Goal: Contribute content: Contribute content

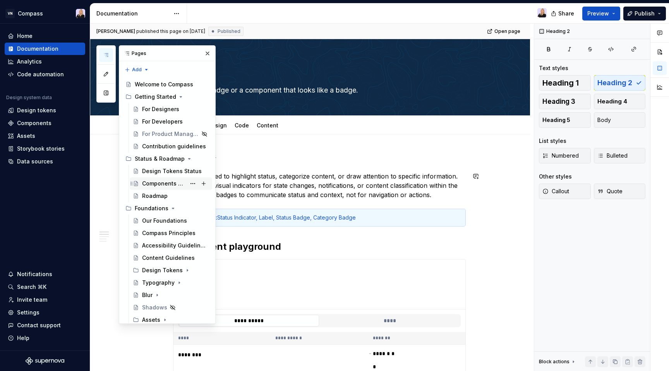
click at [168, 182] on div "Components Status" at bounding box center [164, 184] width 44 height 8
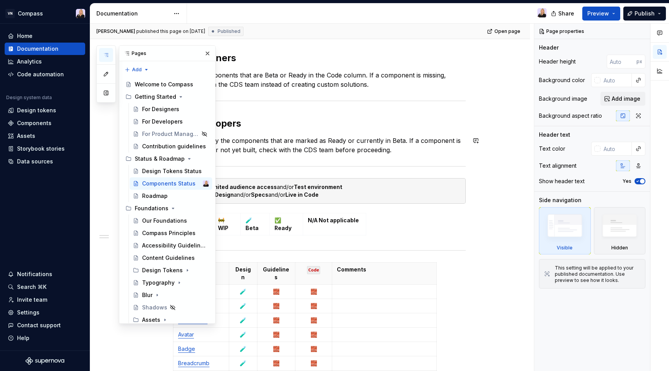
scroll to position [203, 0]
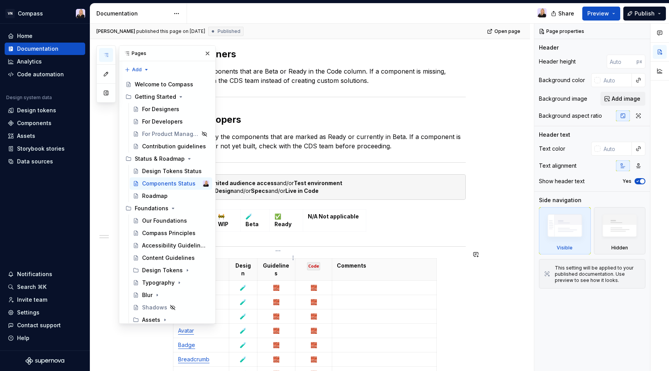
click at [289, 262] on p "Guidelines" at bounding box center [276, 269] width 28 height 15
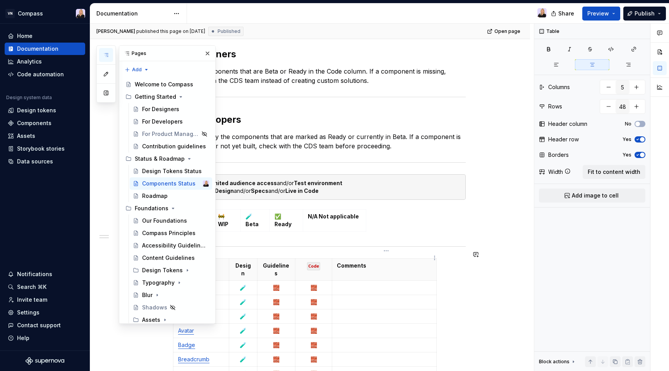
click at [392, 263] on th "Comments" at bounding box center [384, 270] width 105 height 22
click at [275, 295] on td "🧱" at bounding box center [276, 302] width 38 height 14
click at [208, 50] on button "button" at bounding box center [207, 53] width 11 height 11
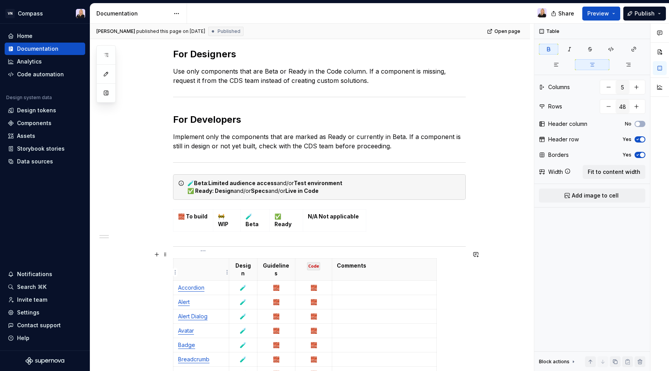
click at [201, 284] on link "Accordion" at bounding box center [191, 287] width 26 height 7
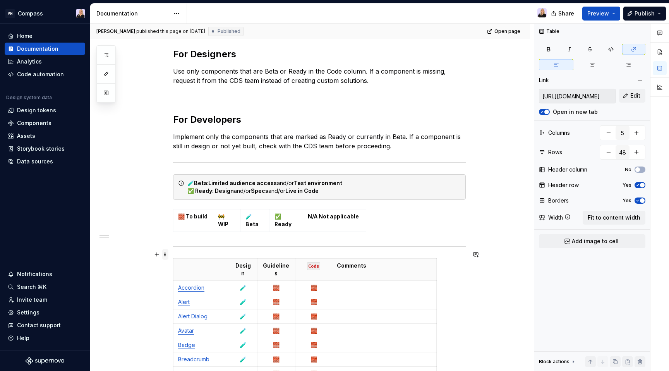
click at [169, 255] on span at bounding box center [165, 254] width 6 height 11
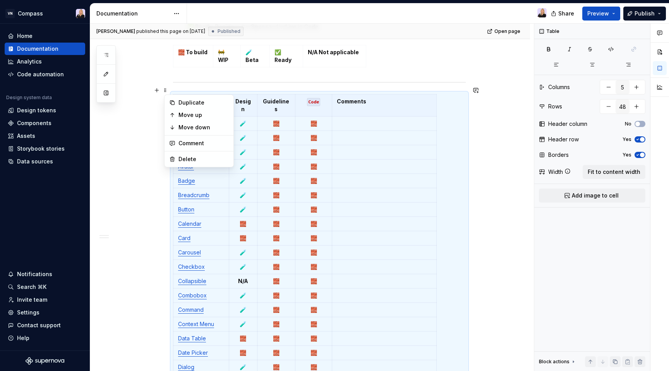
scroll to position [369, 0]
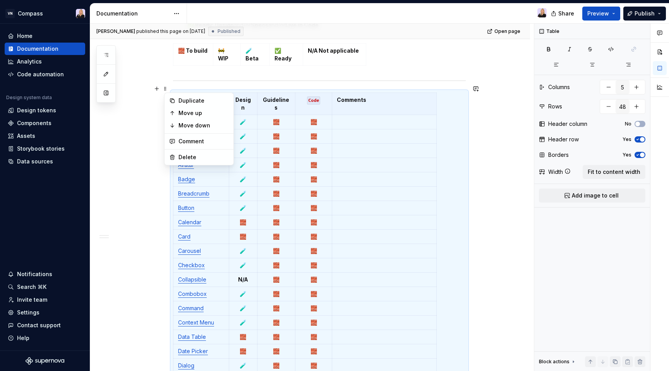
type textarea "*"
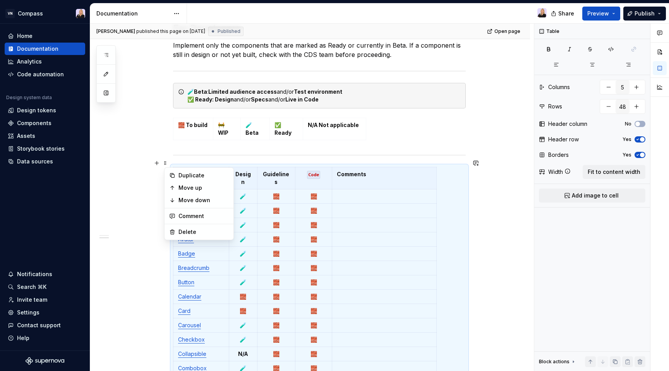
scroll to position [294, 0]
type input "1"
click at [260, 131] on td "🧪 Beta" at bounding box center [255, 130] width 29 height 22
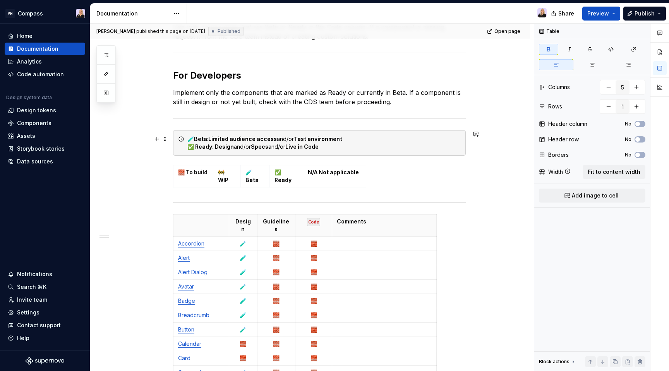
scroll to position [243, 0]
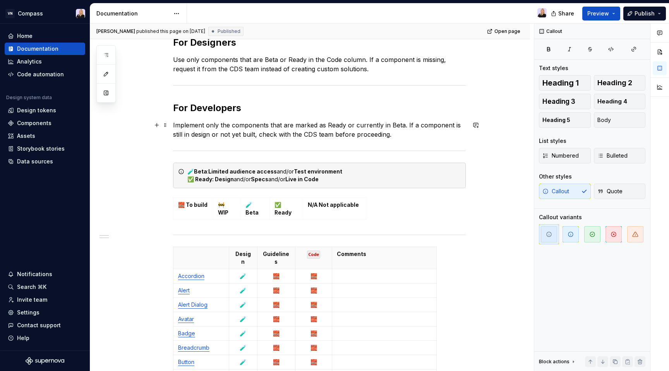
scroll to position [212, 0]
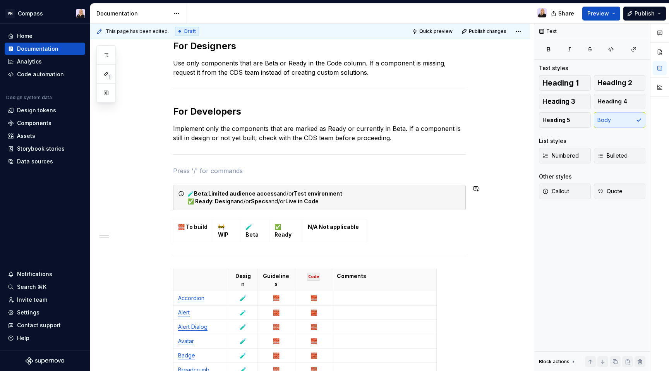
type textarea "*"
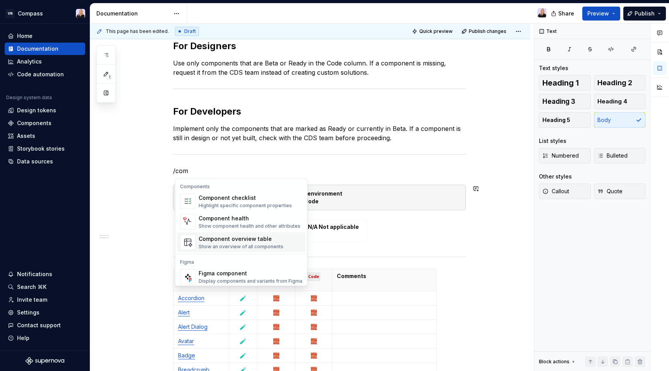
click at [257, 236] on div "Component overview table" at bounding box center [241, 239] width 85 height 8
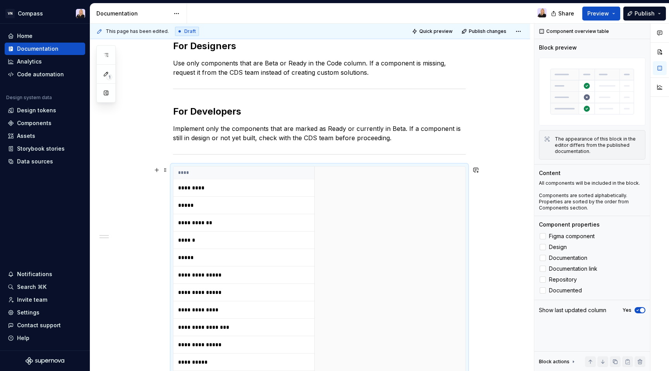
click at [241, 188] on p "*********" at bounding box center [226, 188] width 97 height 8
click at [189, 189] on p "*********" at bounding box center [226, 188] width 97 height 8
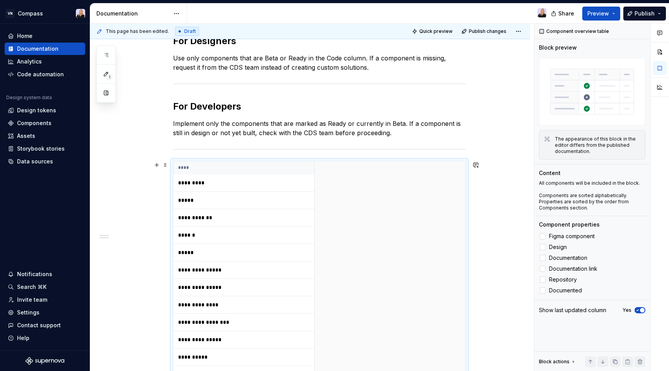
scroll to position [218, 0]
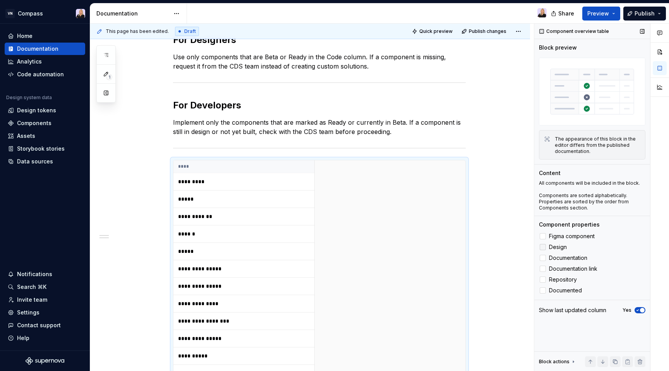
click at [561, 247] on span "Design" at bounding box center [558, 247] width 18 height 6
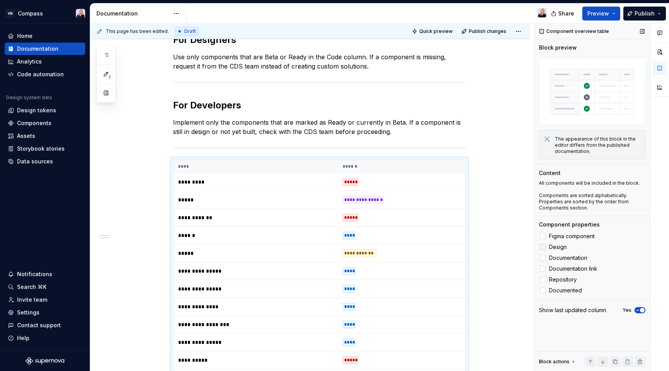
scroll to position [354, 0]
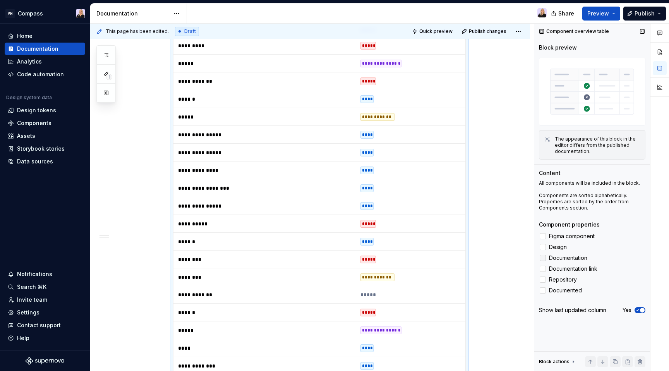
click at [562, 258] on span "Documentation" at bounding box center [568, 258] width 38 height 6
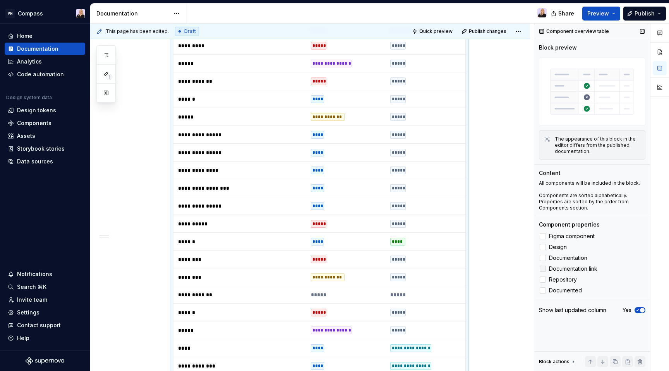
click at [562, 268] on span "Documentation link" at bounding box center [573, 269] width 48 height 6
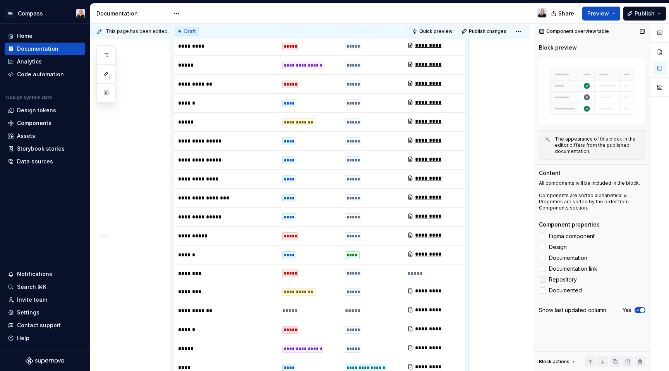
click at [562, 279] on span "Repository" at bounding box center [563, 280] width 28 height 6
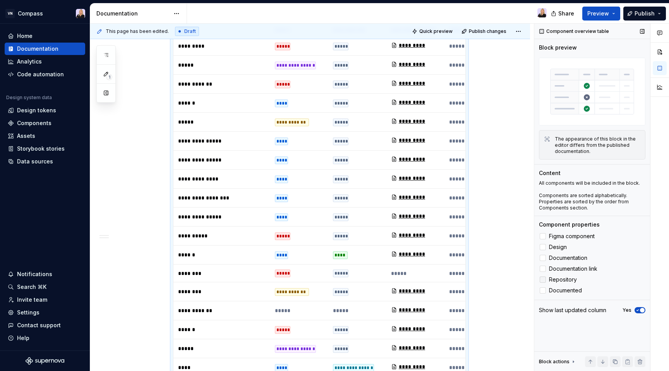
click at [562, 279] on span "Repository" at bounding box center [563, 280] width 28 height 6
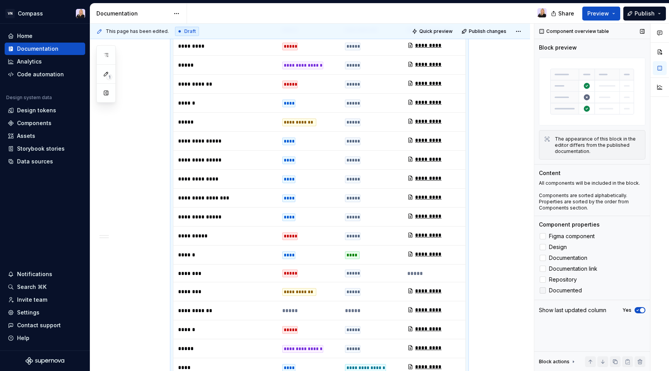
click at [562, 290] on span "Documented" at bounding box center [565, 290] width 33 height 6
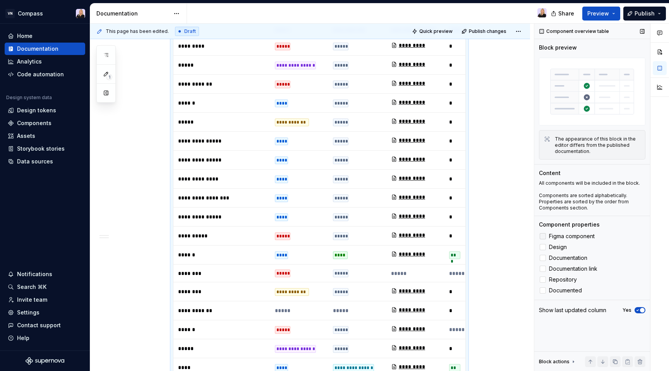
click at [560, 234] on span "Figma component" at bounding box center [572, 236] width 46 height 6
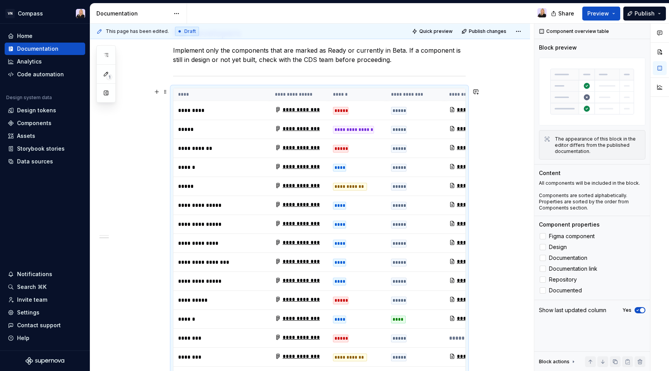
scroll to position [291, 0]
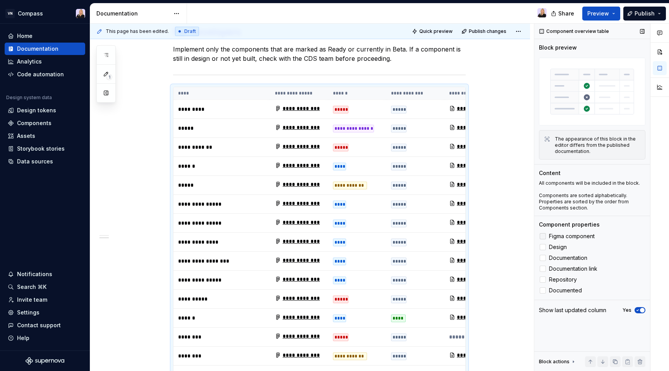
click at [564, 236] on span "Figma component" at bounding box center [572, 236] width 46 height 6
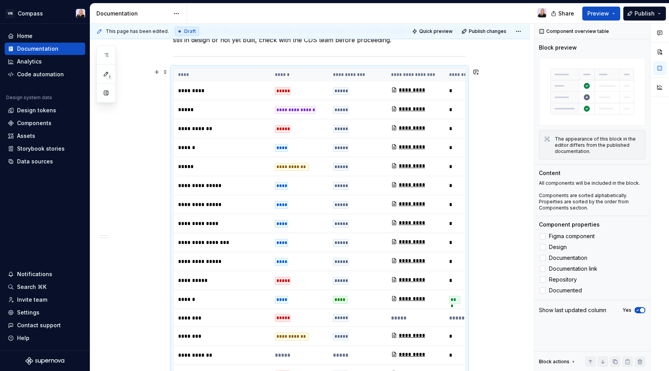
scroll to position [305, 0]
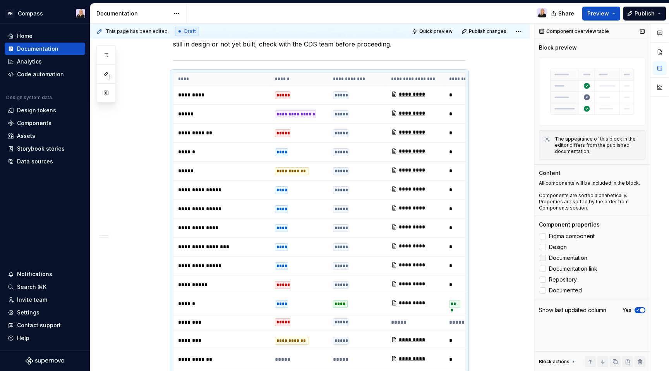
click at [569, 258] on span "Documentation" at bounding box center [568, 258] width 38 height 6
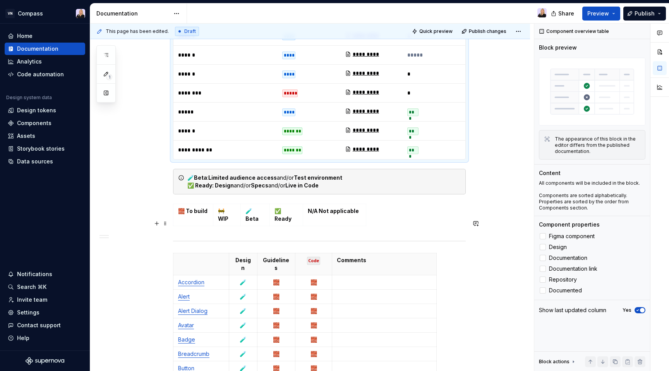
scroll to position [804, 0]
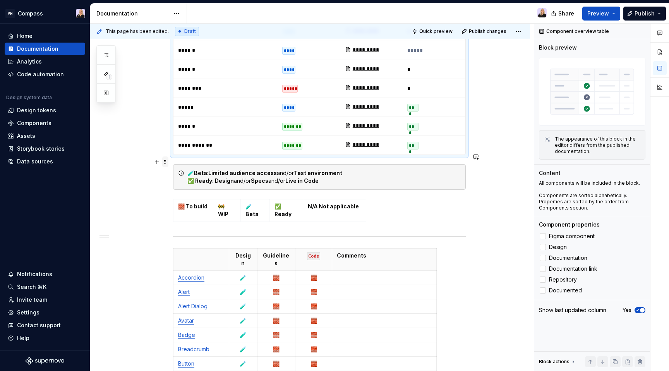
click at [165, 162] on span at bounding box center [165, 161] width 6 height 11
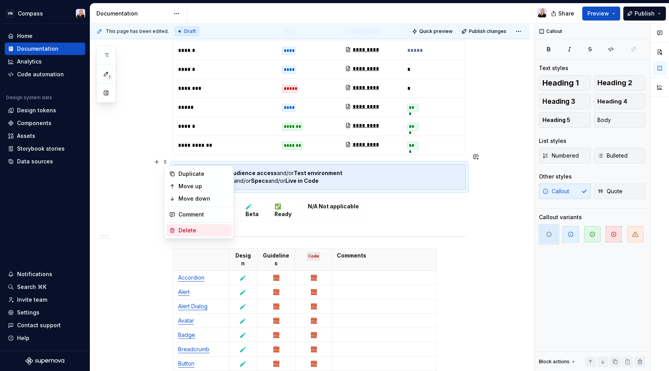
click at [194, 232] on div "Delete" at bounding box center [204, 231] width 50 height 8
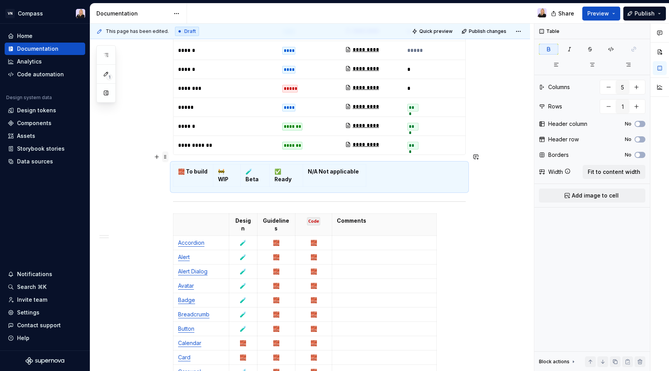
click at [168, 158] on span at bounding box center [165, 156] width 6 height 11
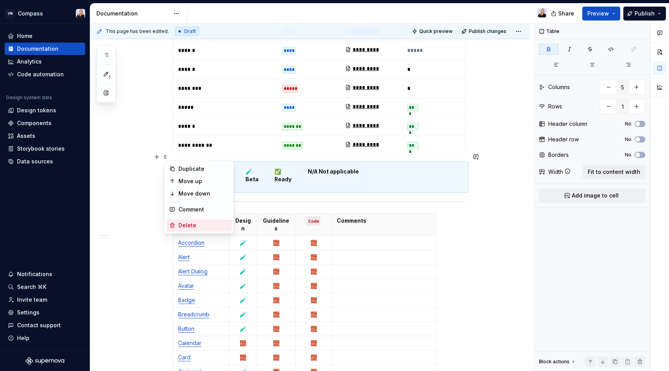
click at [188, 226] on div "Delete" at bounding box center [204, 226] width 50 height 8
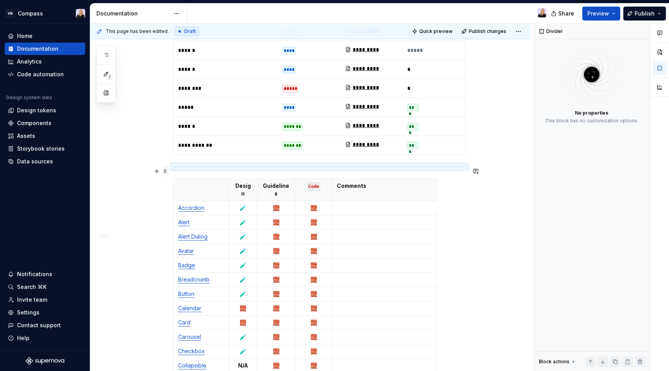
click at [168, 170] on span at bounding box center [165, 171] width 6 height 11
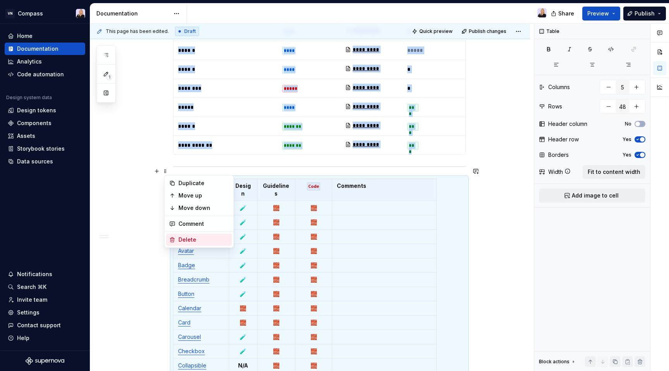
click at [187, 241] on div "Delete" at bounding box center [204, 240] width 50 height 8
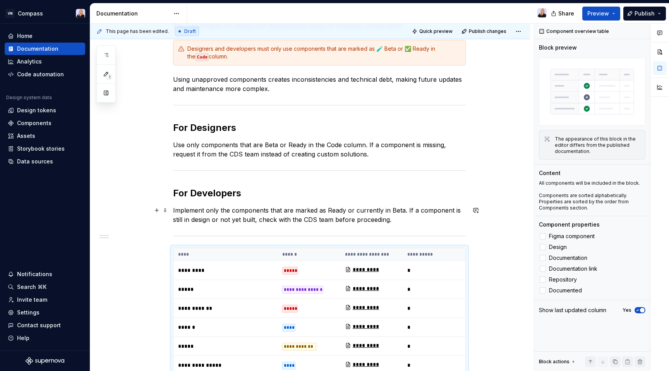
scroll to position [126, 0]
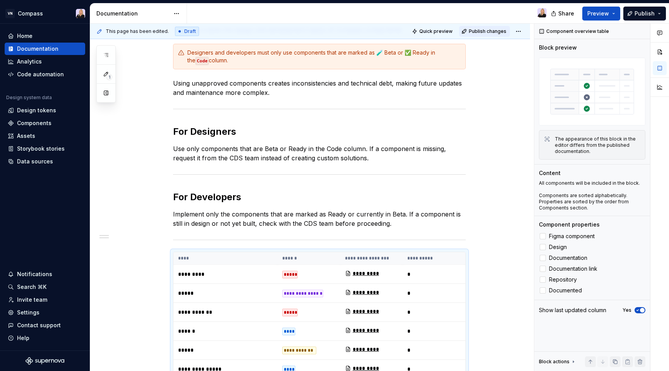
click at [484, 29] on span "Publish changes" at bounding box center [488, 31] width 38 height 6
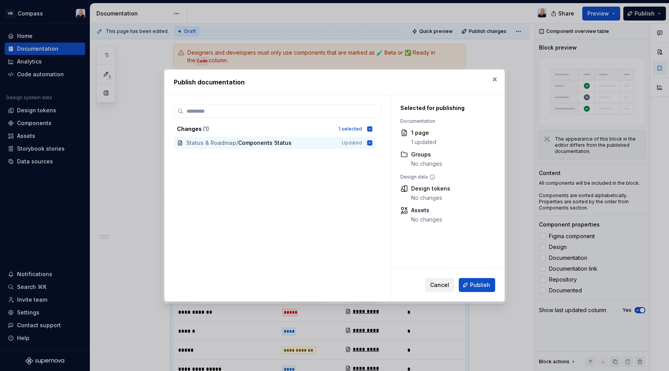
click at [444, 285] on span "Cancel" at bounding box center [439, 285] width 19 height 8
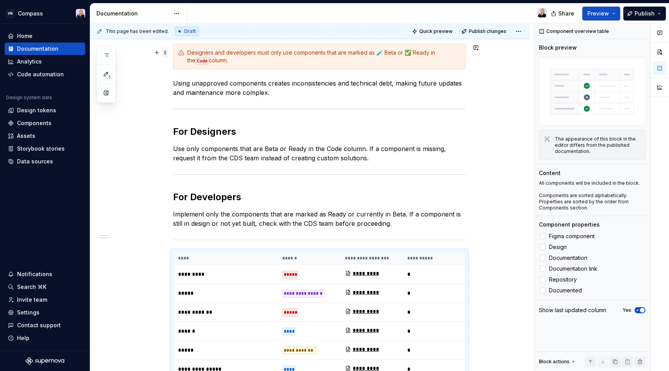
click at [167, 54] on span at bounding box center [165, 52] width 6 height 11
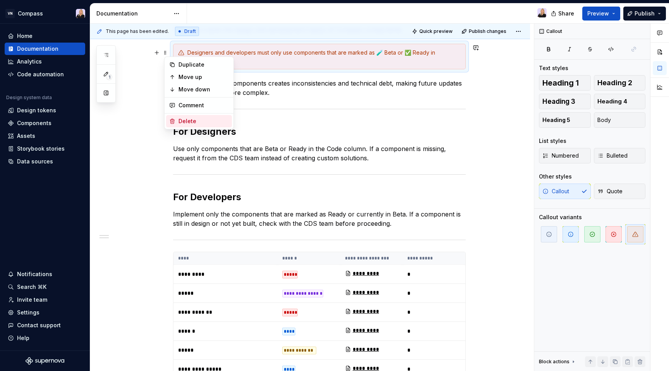
click at [194, 120] on div "Delete" at bounding box center [204, 121] width 50 height 8
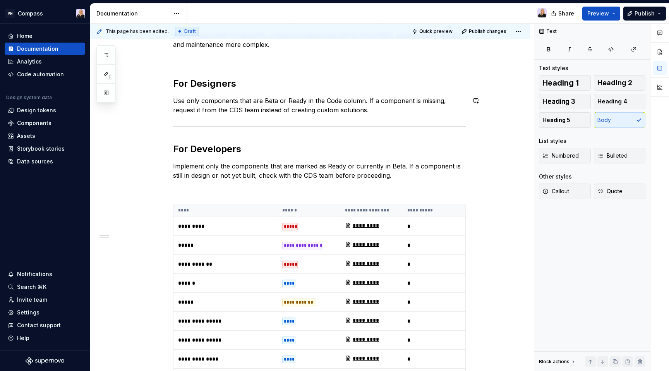
scroll to position [146, 0]
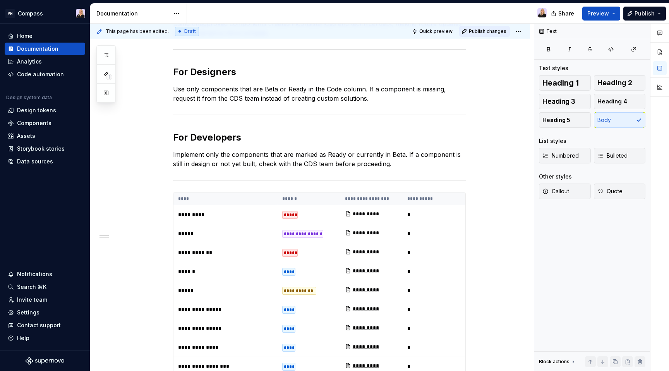
click at [503, 31] on span "Publish changes" at bounding box center [488, 31] width 38 height 6
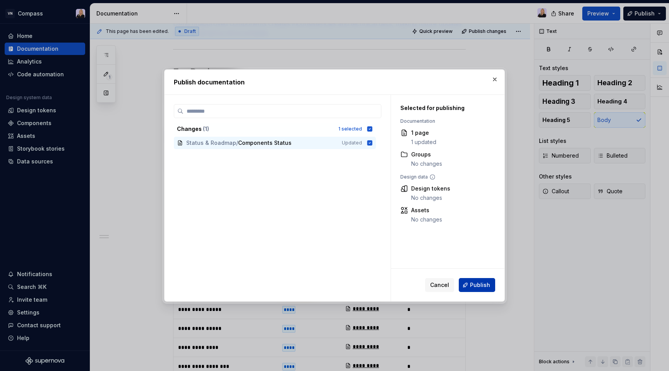
click at [472, 284] on span "Publish" at bounding box center [480, 285] width 20 height 8
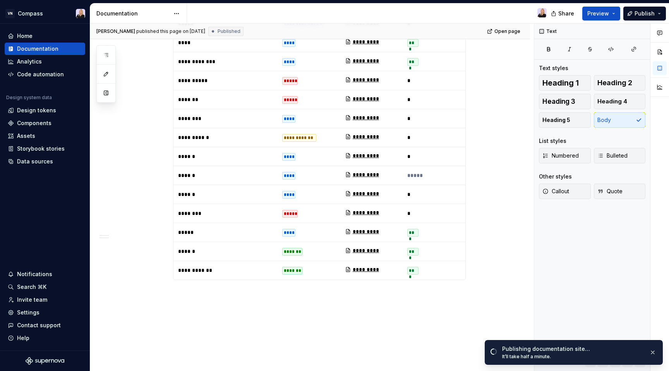
scroll to position [657, 0]
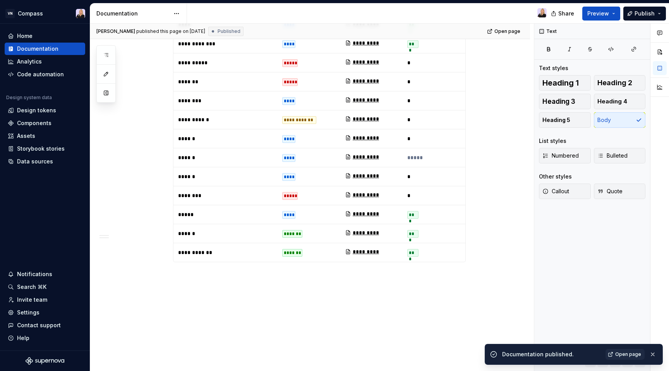
click at [199, 154] on p "******" at bounding box center [225, 158] width 95 height 8
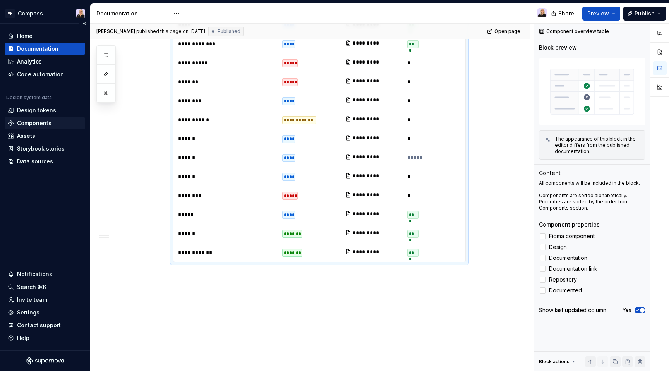
click at [51, 125] on div "Components" at bounding box center [45, 123] width 74 height 8
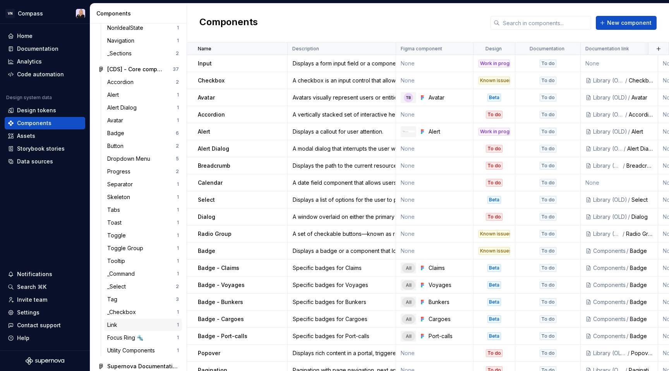
scroll to position [77, 0]
click at [130, 222] on div "Toast" at bounding box center [142, 221] width 70 height 8
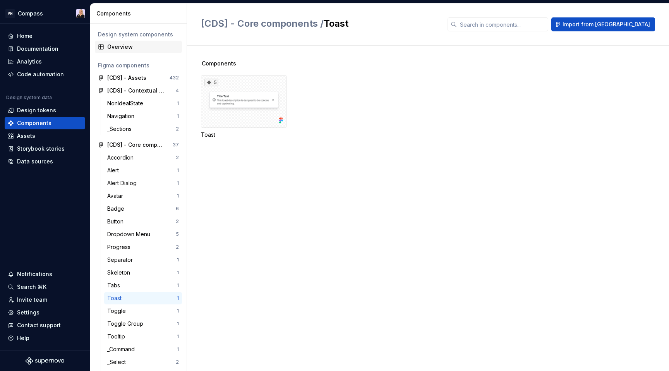
click at [115, 44] on div "Overview" at bounding box center [143, 47] width 72 height 8
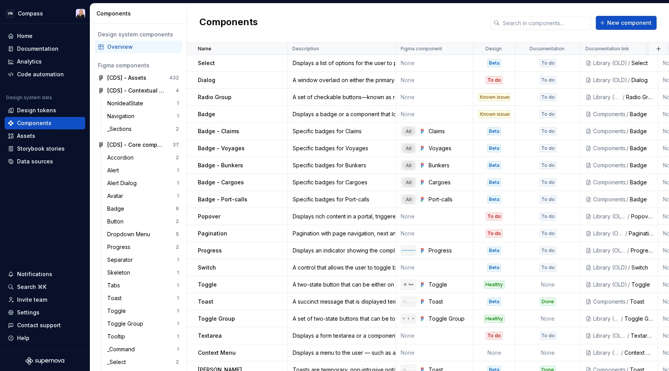
scroll to position [195, 0]
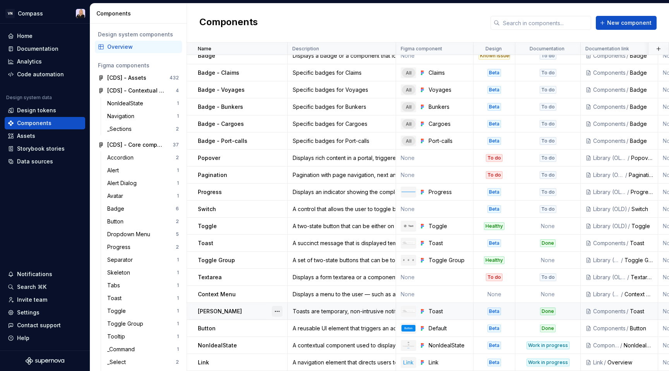
click at [279, 311] on button "button" at bounding box center [277, 311] width 11 height 11
click at [295, 341] on div "Delete component" at bounding box center [318, 343] width 64 height 8
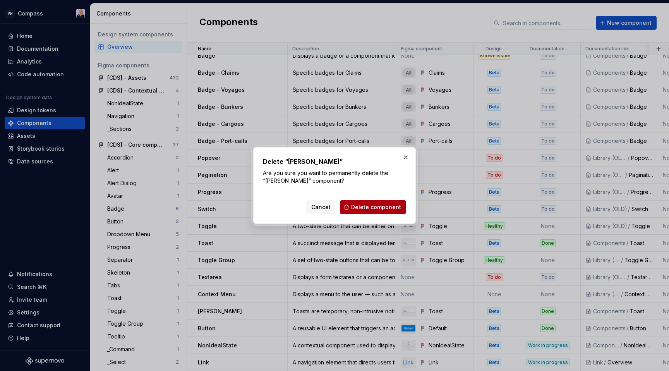
click at [366, 206] on span "Delete component" at bounding box center [376, 207] width 50 height 8
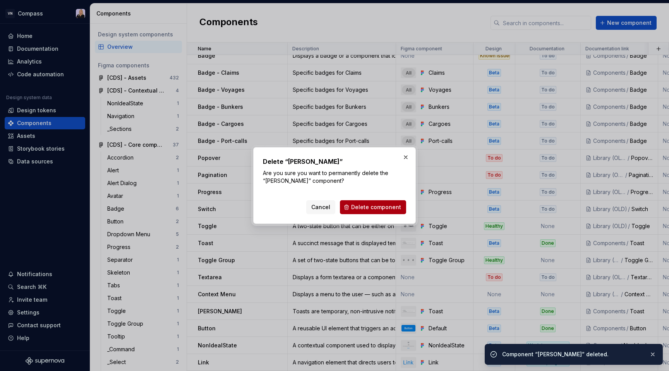
scroll to position [178, 0]
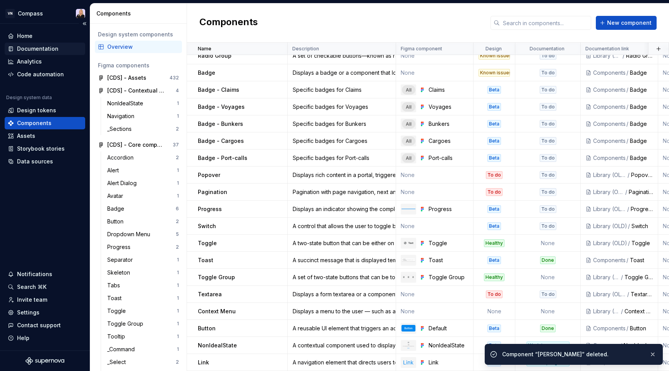
click at [36, 50] on div "Documentation" at bounding box center [37, 49] width 41 height 8
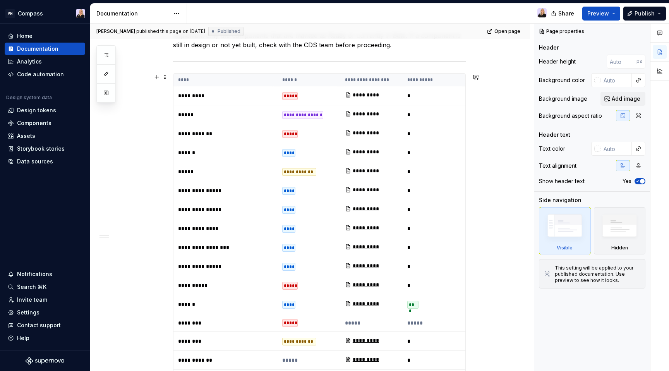
scroll to position [252, 0]
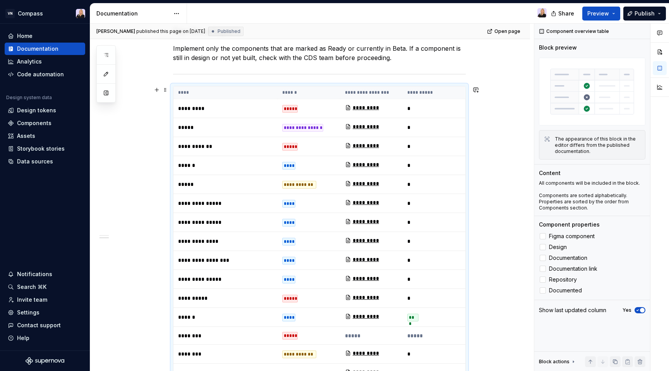
click at [228, 93] on th "****" at bounding box center [226, 92] width 104 height 13
click at [638, 311] on icon "button" at bounding box center [638, 310] width 2 height 1
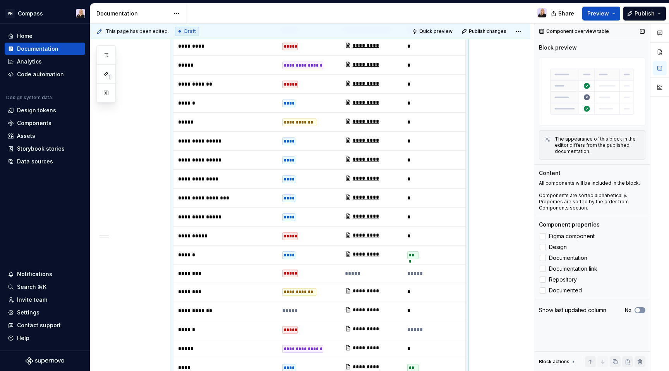
click at [637, 310] on span "button" at bounding box center [638, 310] width 5 height 5
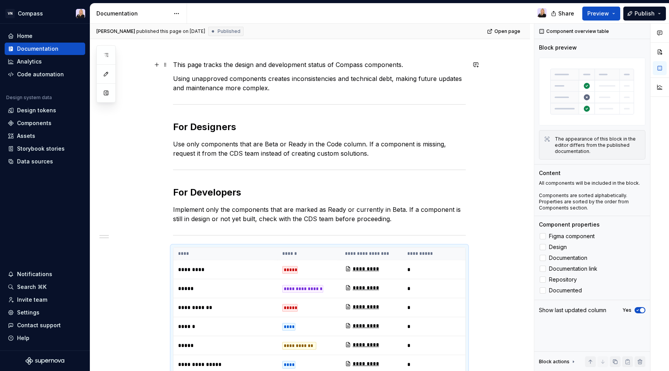
scroll to position [0, 0]
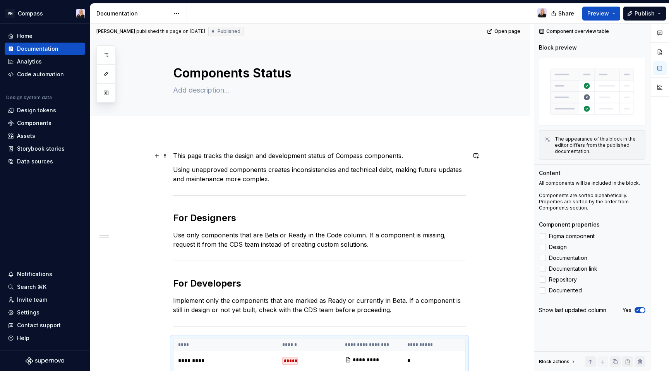
click at [359, 156] on p "This page tracks the design and development status of Compass components." at bounding box center [319, 155] width 293 height 9
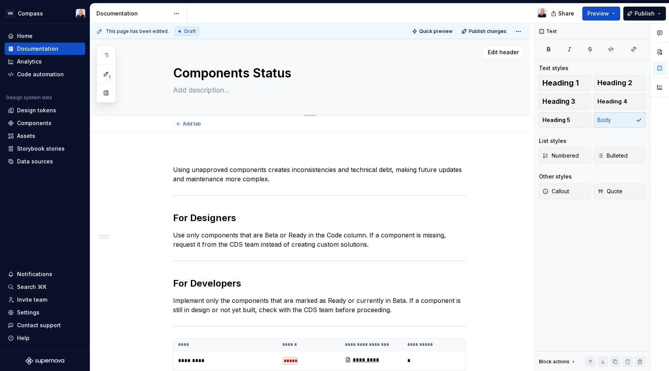
click at [263, 91] on textarea at bounding box center [318, 90] width 293 height 12
paste textarea "This page tracks the design and development status of Compass components."
type textarea "*"
type textarea "This page tracks the design and development status of Compass components."
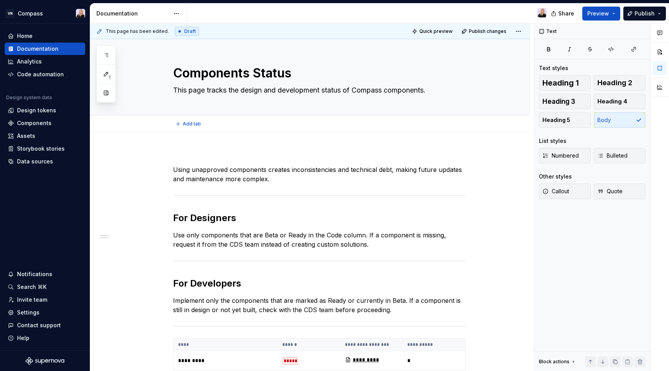
type textarea "*"
type textarea "This page tracks the design and development status of Compass components."
click at [176, 167] on p "Using unapproved components creates inconsistencies and technical debt, making …" at bounding box center [319, 174] width 293 height 19
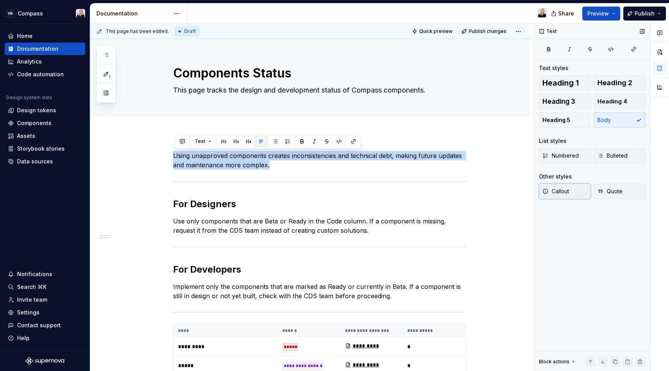
click at [578, 188] on button "Callout" at bounding box center [565, 191] width 52 height 15
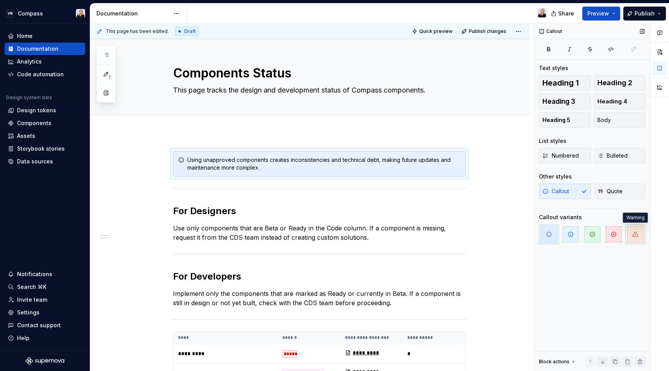
click at [634, 235] on icon "button" at bounding box center [636, 234] width 6 height 6
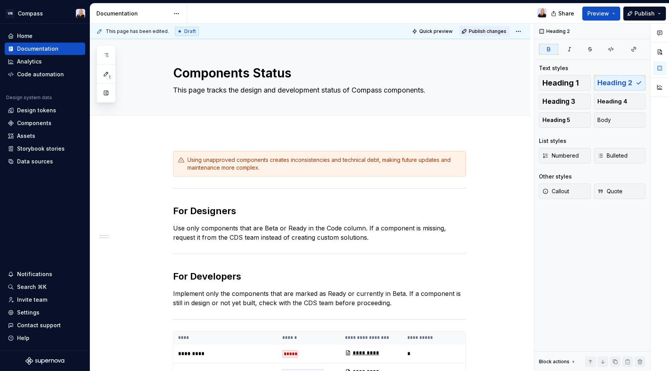
click at [498, 33] on span "Publish changes" at bounding box center [488, 31] width 38 height 6
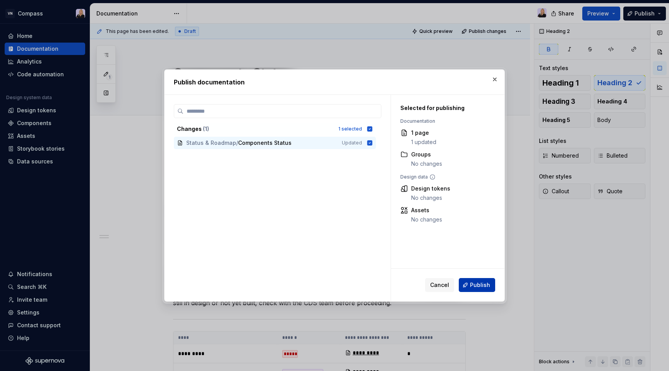
click at [471, 291] on button "Publish" at bounding box center [477, 285] width 36 height 14
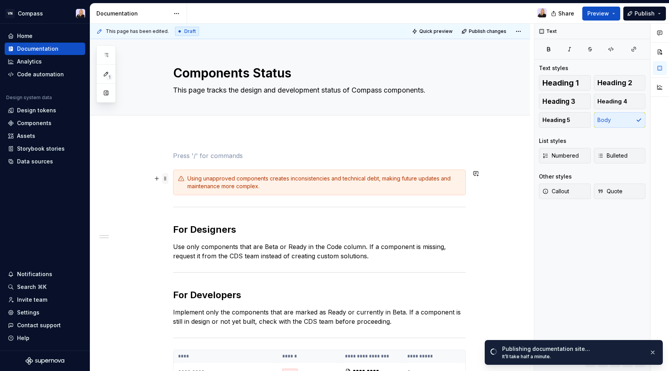
click at [168, 181] on span at bounding box center [165, 178] width 6 height 11
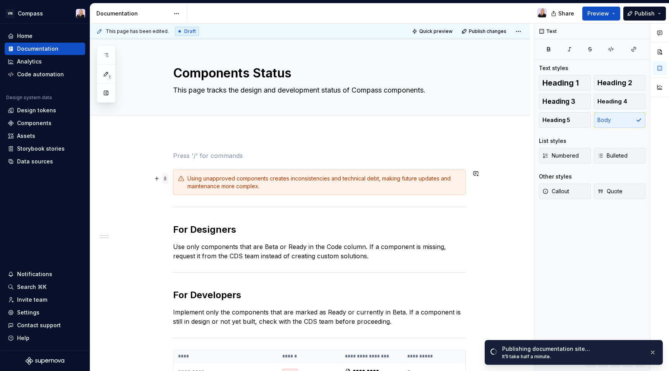
click at [169, 177] on span at bounding box center [165, 178] width 6 height 11
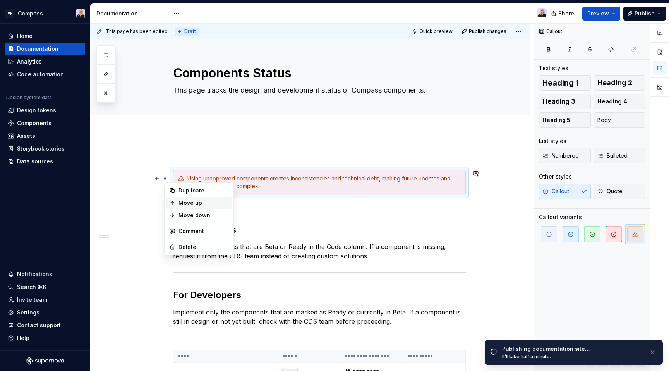
click at [185, 200] on div "Move up" at bounding box center [204, 203] width 50 height 8
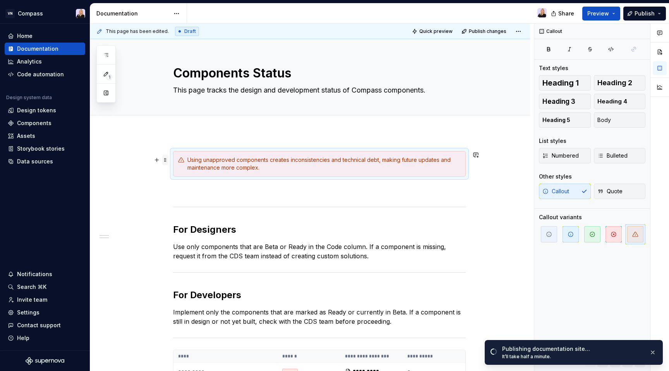
click at [167, 161] on span at bounding box center [165, 160] width 6 height 11
click at [184, 186] on div "Move up" at bounding box center [204, 185] width 50 height 8
click at [185, 191] on p at bounding box center [319, 190] width 293 height 9
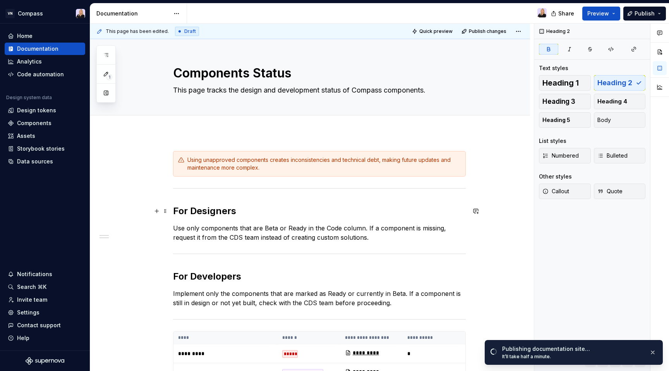
click at [177, 207] on strong "For Designers" at bounding box center [204, 210] width 63 height 11
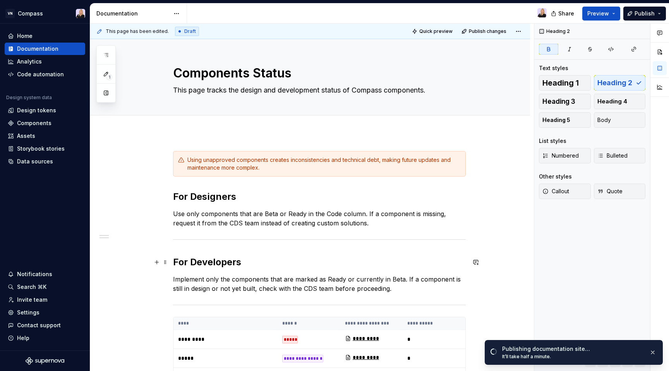
click at [175, 258] on strong "For Developers" at bounding box center [207, 261] width 68 height 11
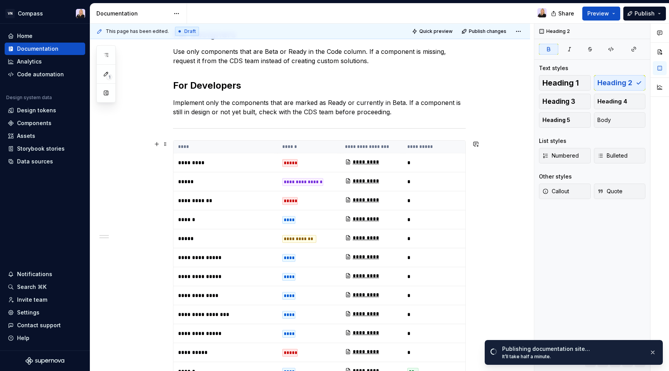
scroll to position [169, 0]
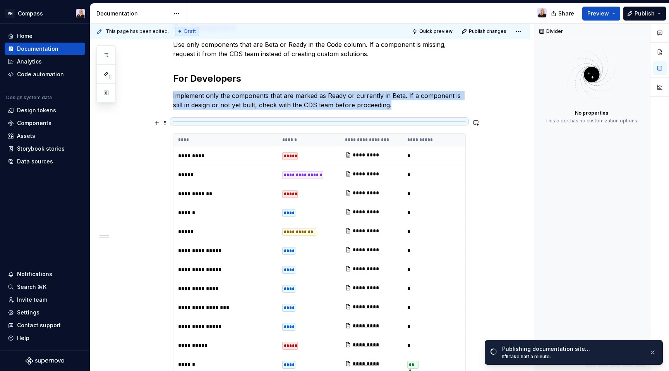
click at [293, 120] on div at bounding box center [319, 121] width 293 height 5
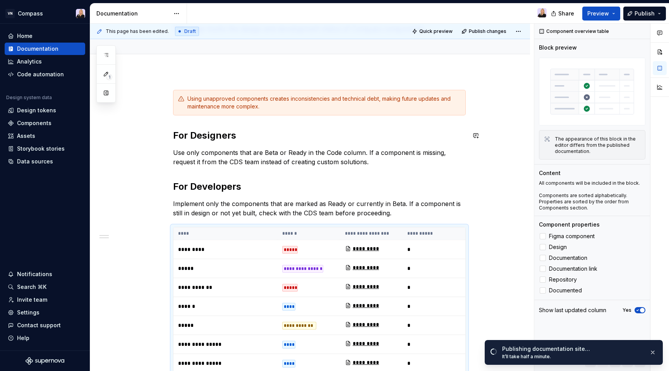
scroll to position [59, 0]
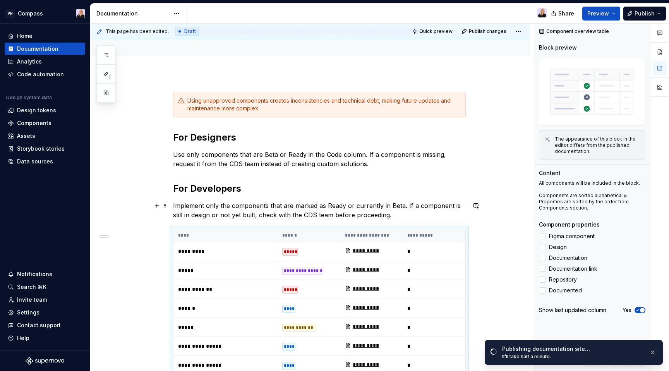
click at [408, 216] on p "Implement only the components that are marked as Ready or currently in Beta. If…" at bounding box center [319, 210] width 293 height 19
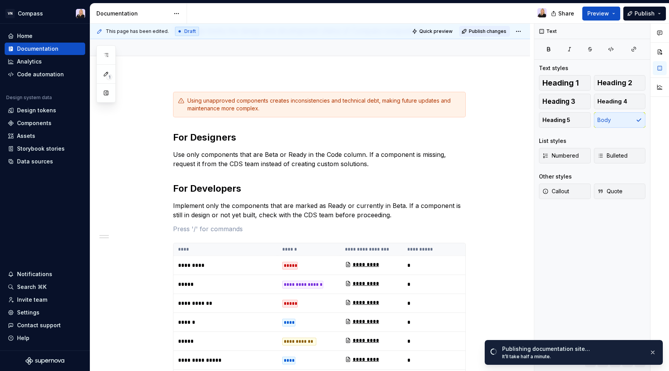
click at [502, 32] on span "Publish changes" at bounding box center [488, 31] width 38 height 6
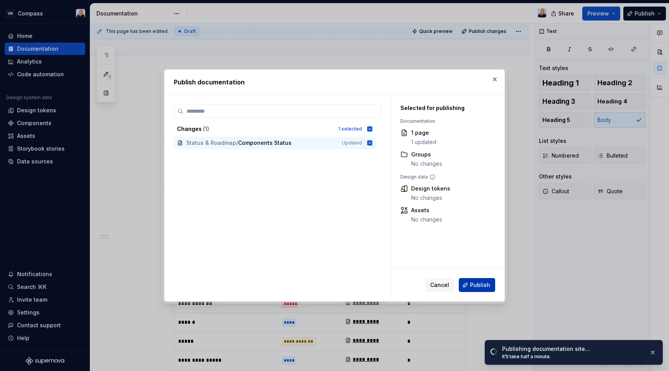
click at [485, 285] on span "Publish" at bounding box center [480, 285] width 20 height 8
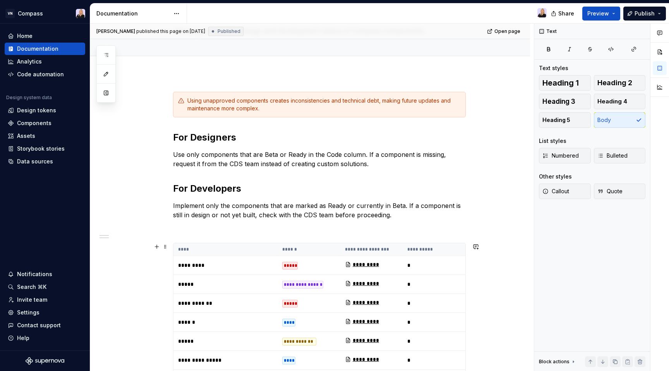
type textarea "*"
